Goal: Task Accomplishment & Management: Manage account settings

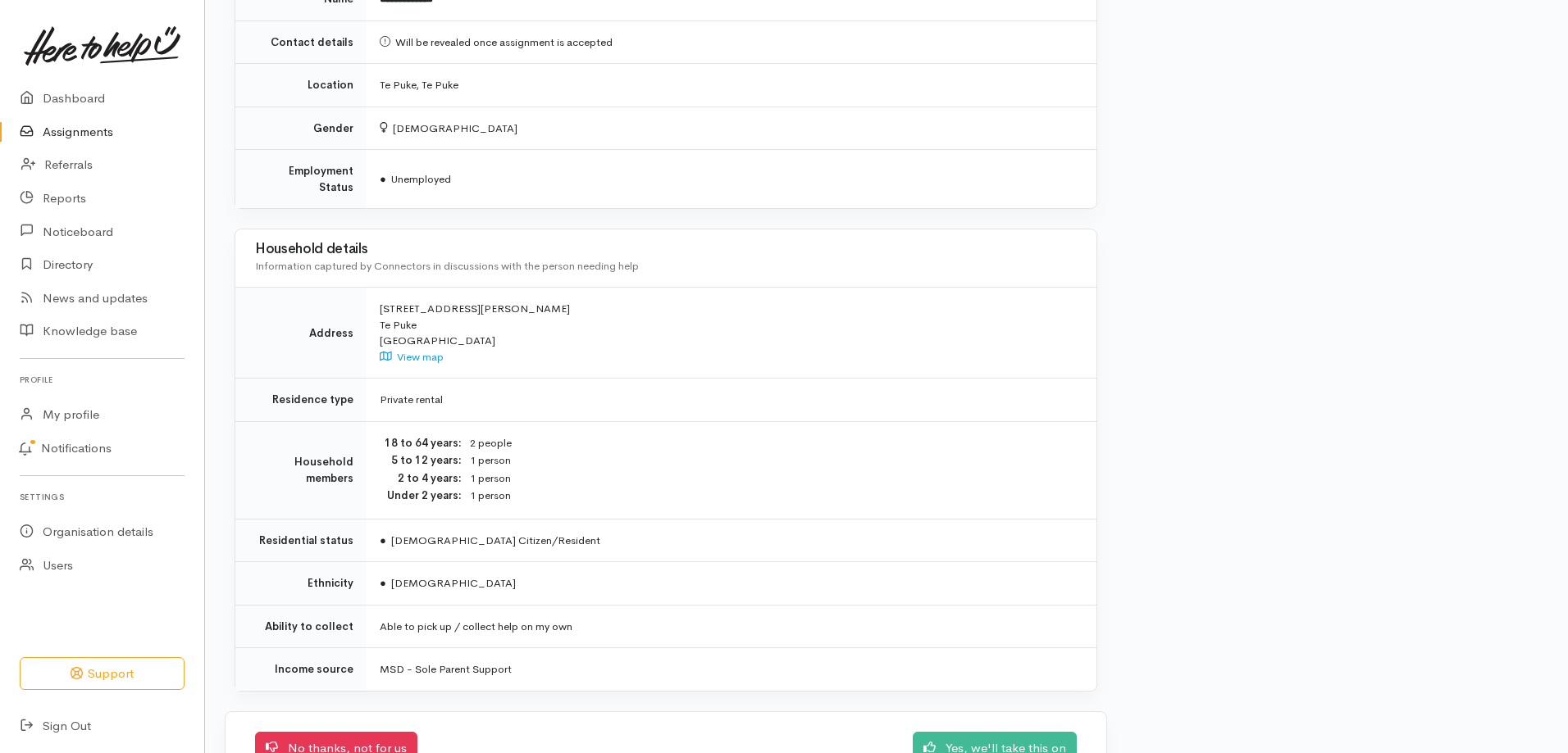
scroll to position [774, 0]
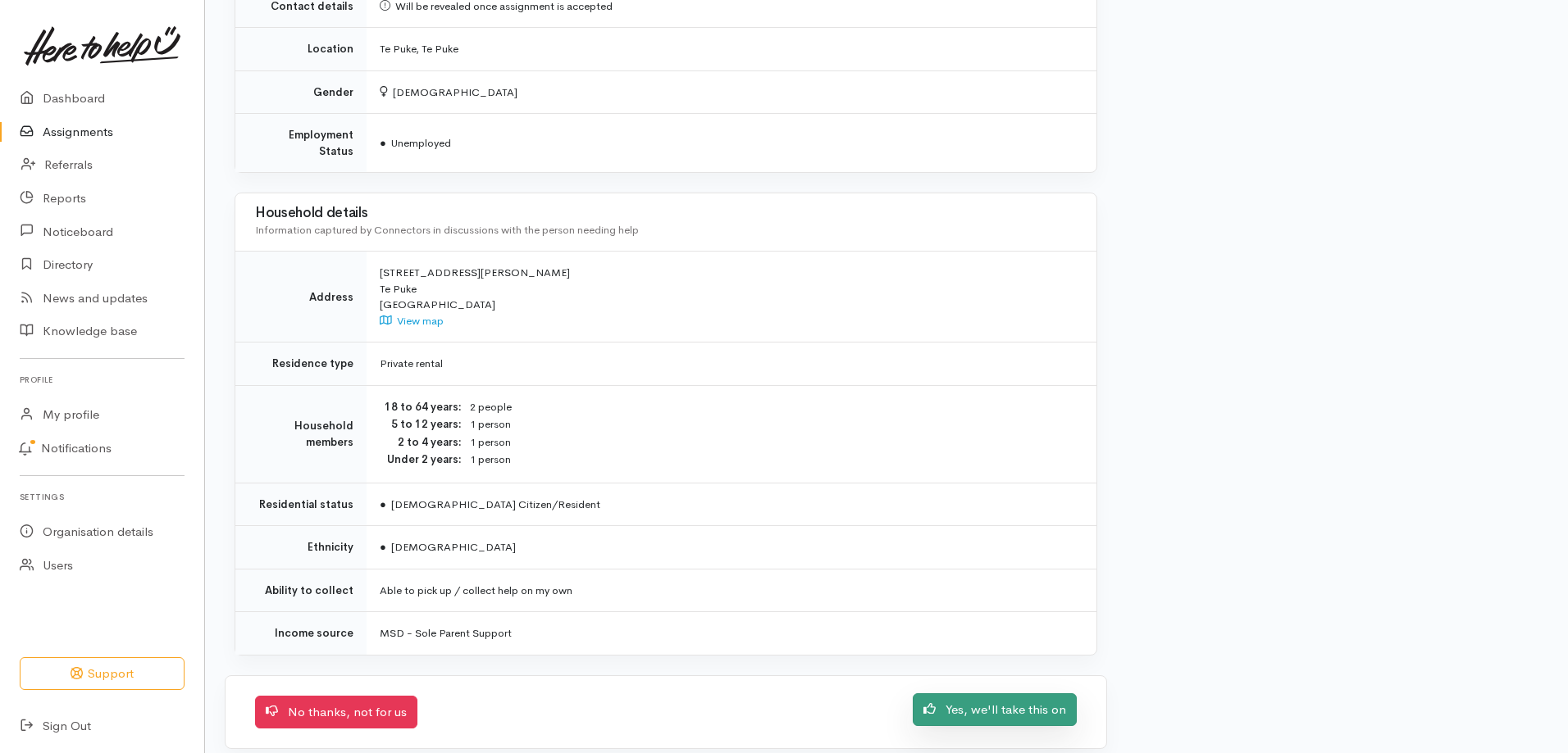
click at [1044, 695] on link "Yes, we'll take this on" at bounding box center [994, 710] width 164 height 33
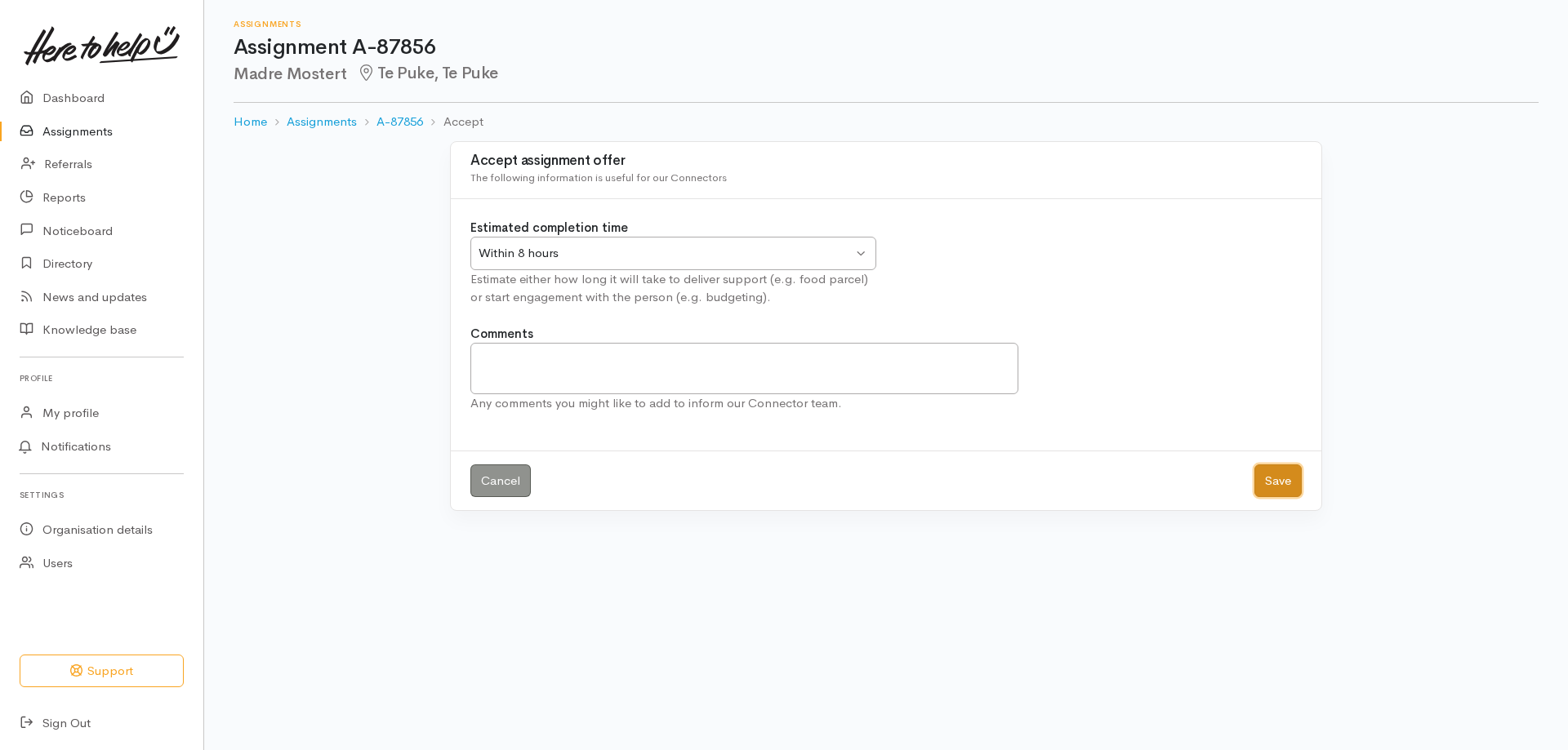
drag, startPoint x: 0, startPoint y: 0, endPoint x: 1290, endPoint y: 480, distance: 1376.4
click at [1290, 480] on button "Save" at bounding box center [1278, 480] width 48 height 33
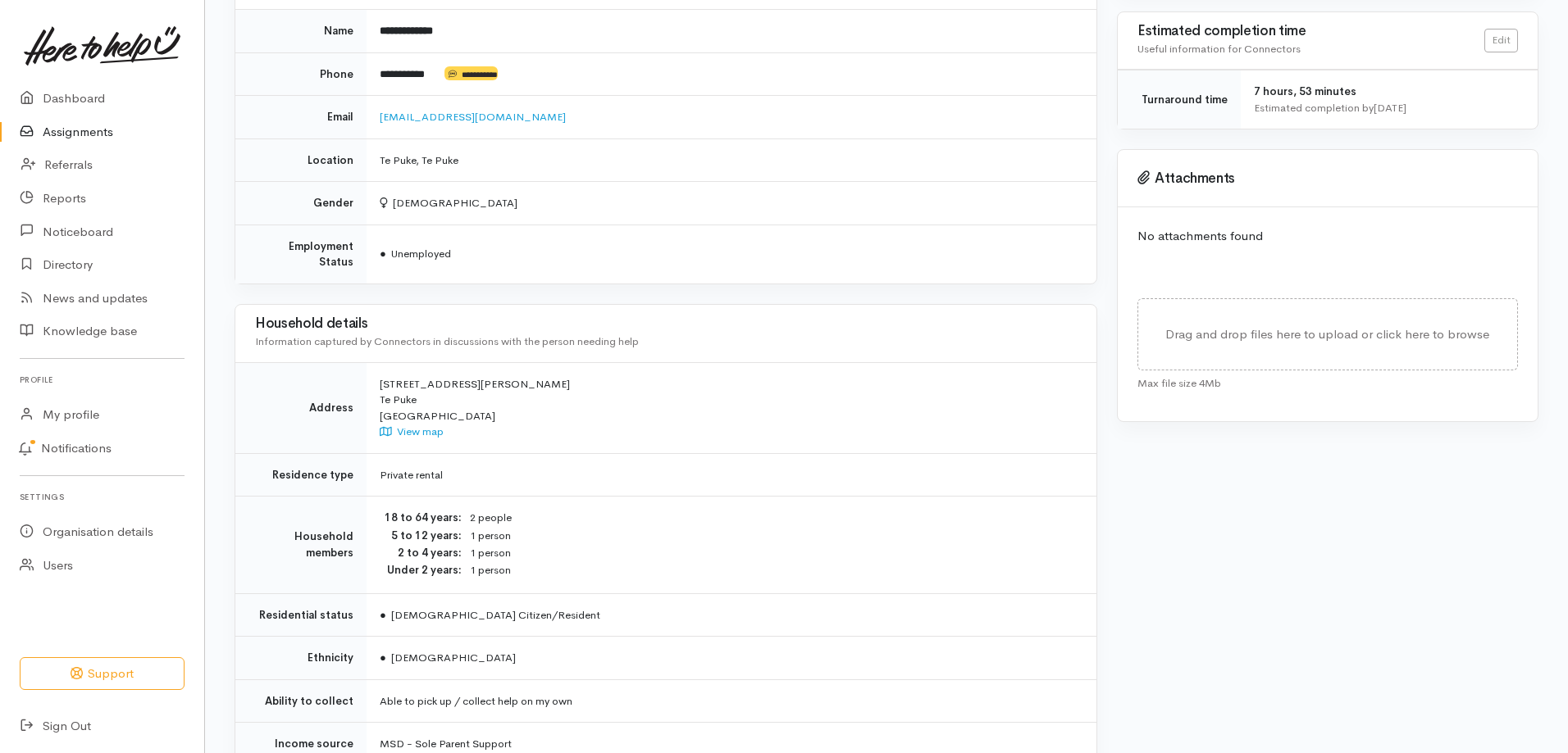
scroll to position [574, 0]
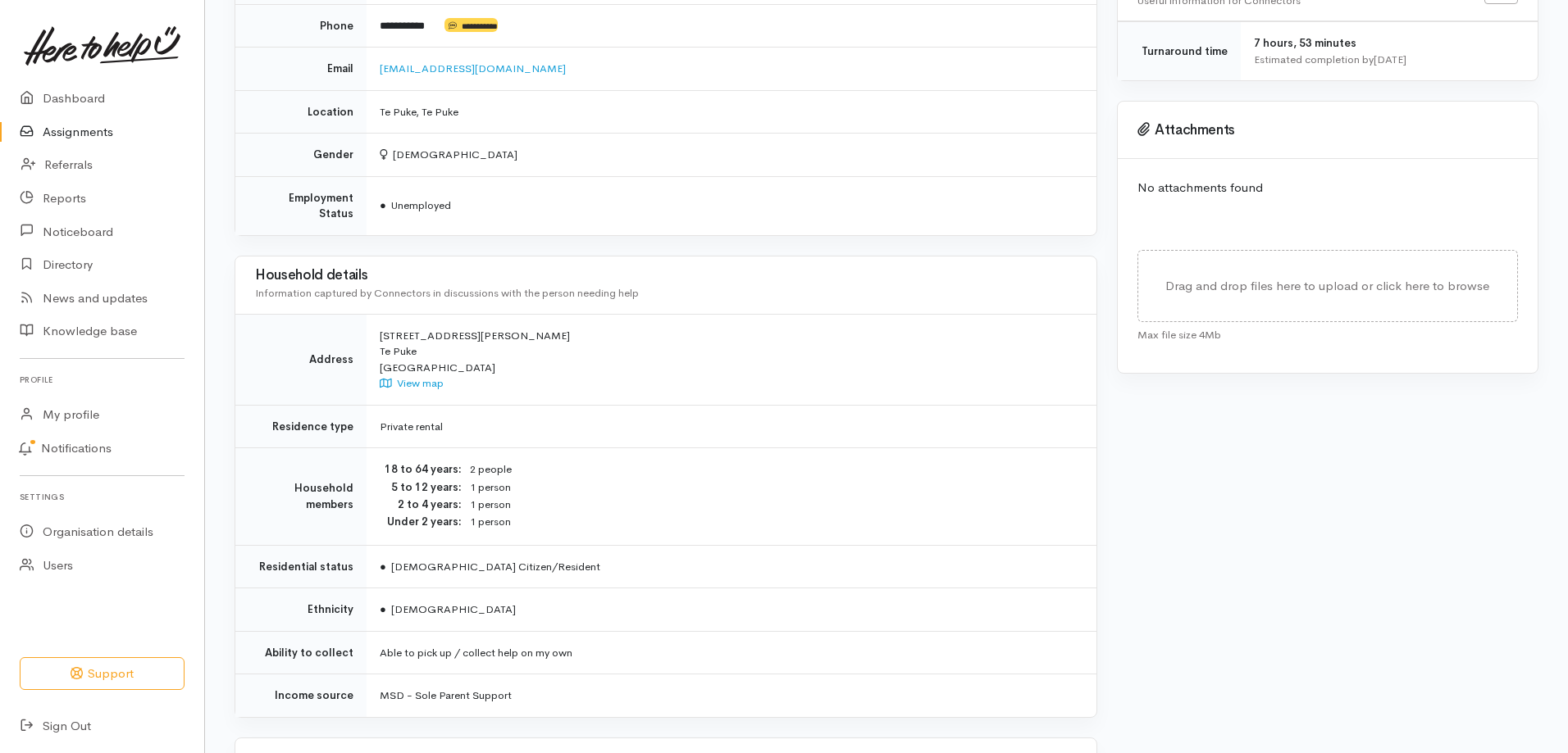
drag, startPoint x: 1136, startPoint y: 350, endPoint x: 1005, endPoint y: 423, distance: 150.0
drag, startPoint x: 1005, startPoint y: 423, endPoint x: 1434, endPoint y: 410, distance: 429.2
click at [1434, 410] on div "Status Received 20 Aug 2025 2:03PM Circumstance Community Owner Georgie Faye At…" at bounding box center [1328, 239] width 441 height 1290
